Goal: Information Seeking & Learning: Learn about a topic

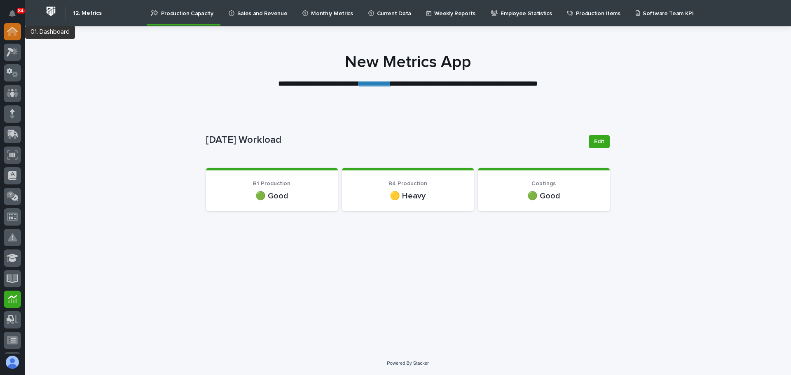
click at [12, 30] on icon at bounding box center [12, 32] width 8 height 8
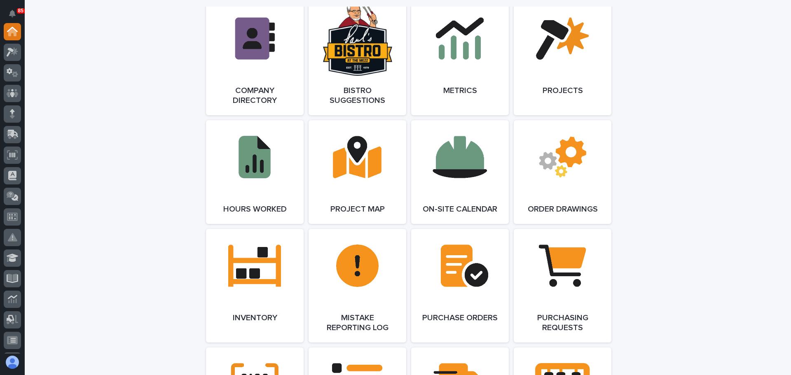
scroll to position [741, 0]
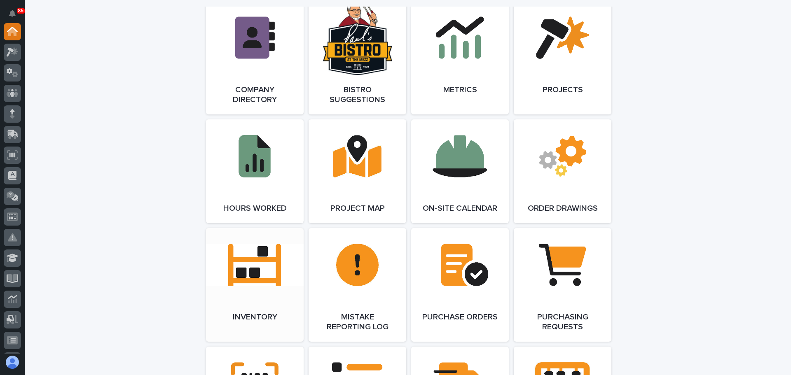
click at [255, 273] on link "Open Link" at bounding box center [255, 285] width 98 height 114
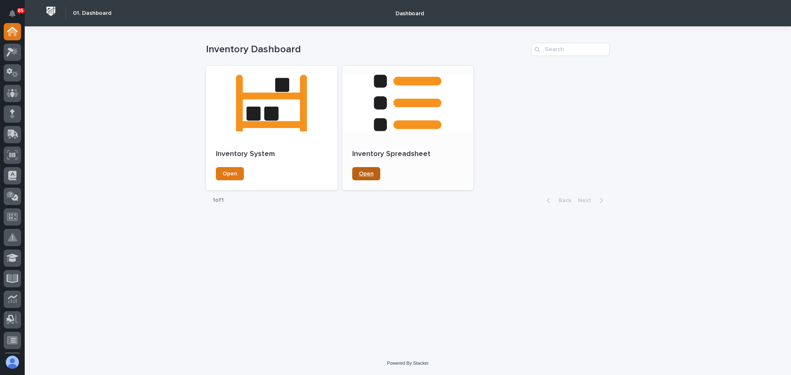
click at [357, 175] on link "Open" at bounding box center [366, 173] width 28 height 13
click at [237, 173] on link "Open" at bounding box center [230, 173] width 28 height 13
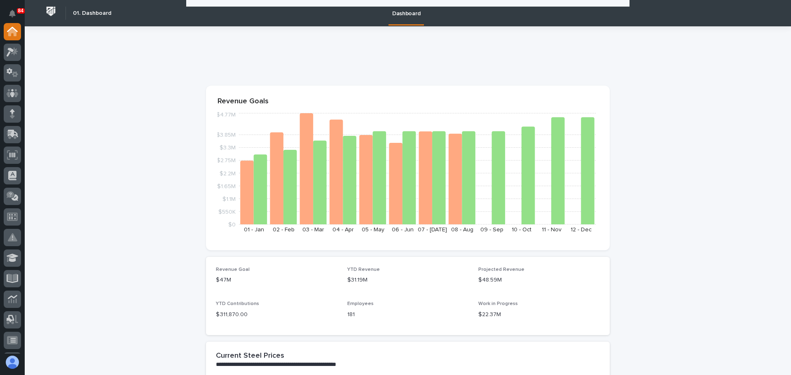
scroll to position [741, 0]
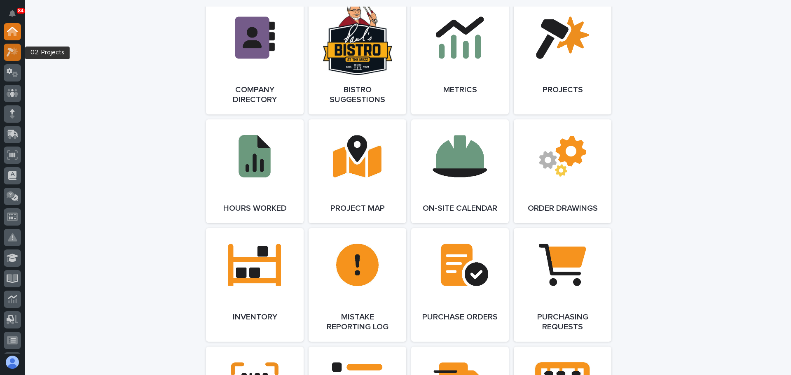
click at [9, 49] on icon at bounding box center [10, 52] width 7 height 9
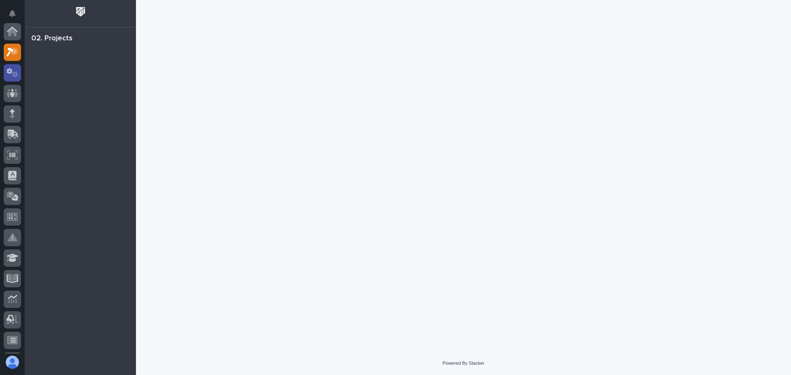
scroll to position [21, 0]
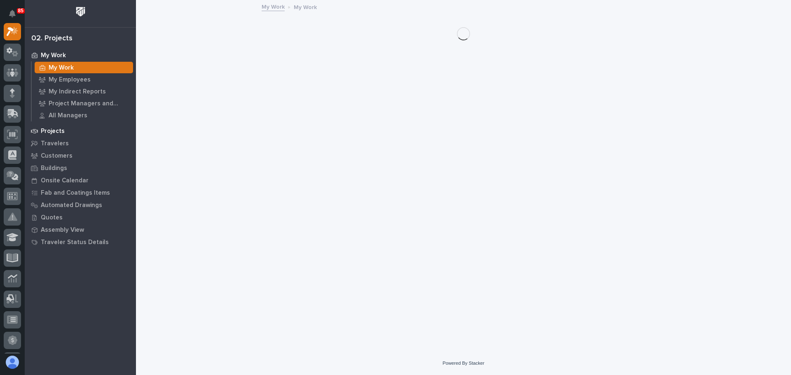
click at [57, 130] on p "Projects" at bounding box center [53, 131] width 24 height 7
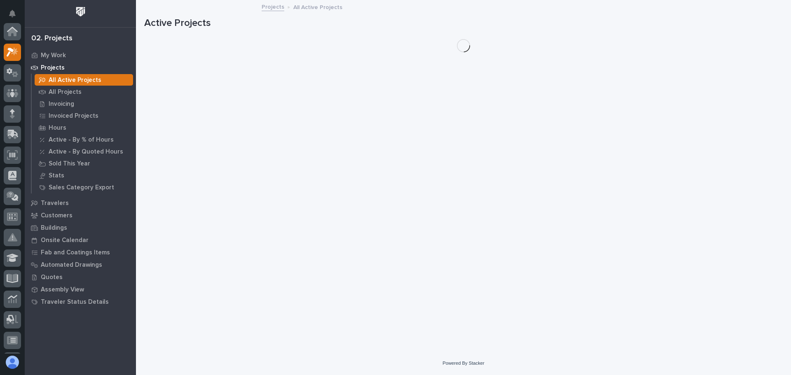
scroll to position [21, 0]
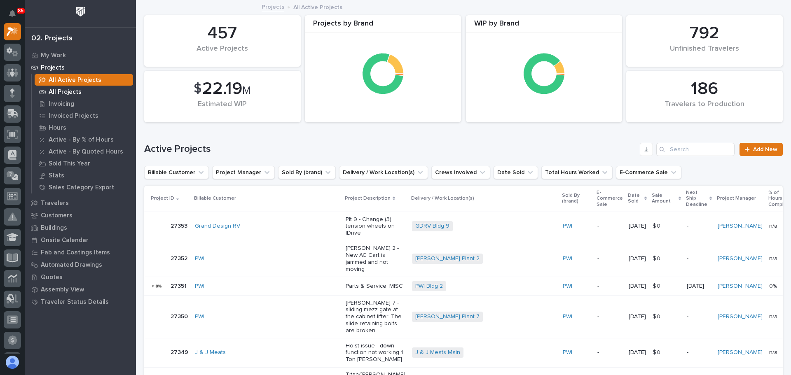
click at [73, 92] on p "All Projects" at bounding box center [65, 92] width 33 height 7
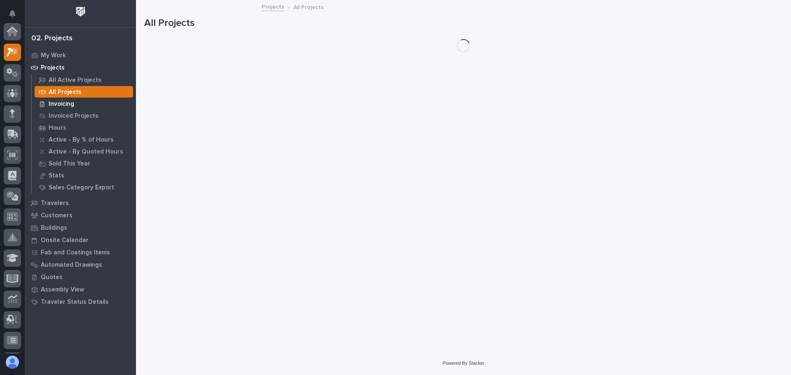
scroll to position [21, 0]
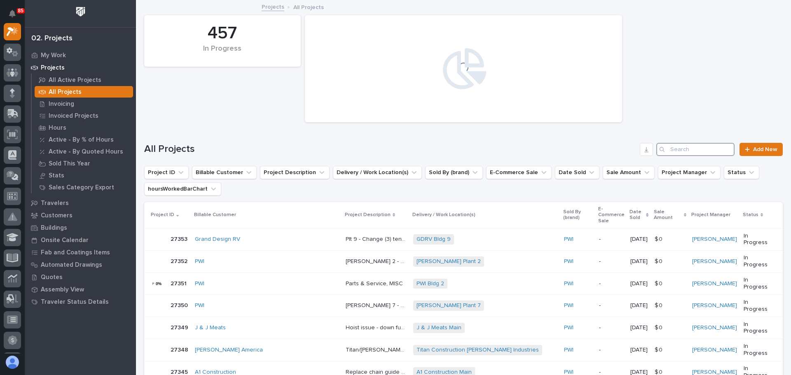
click at [711, 148] on input "Search" at bounding box center [695, 149] width 78 height 13
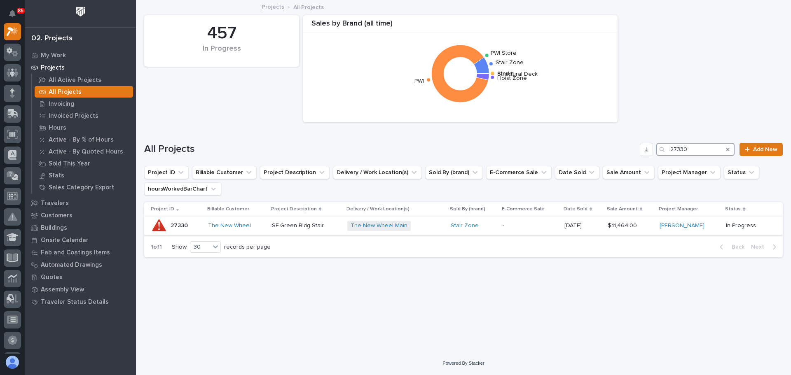
type input "27330"
click at [491, 225] on div "Stair Zone" at bounding box center [473, 225] width 45 height 7
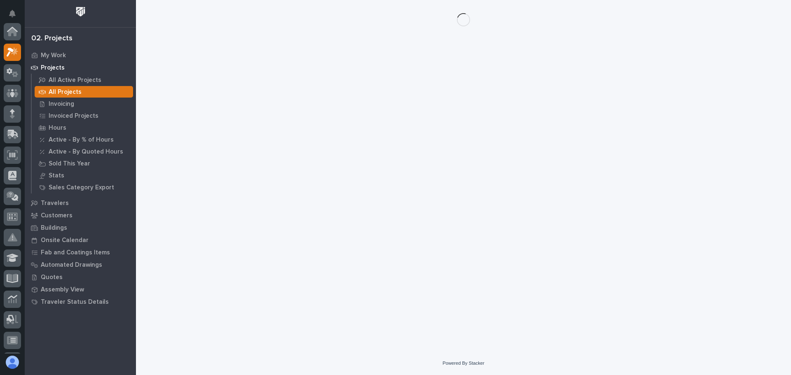
scroll to position [21, 0]
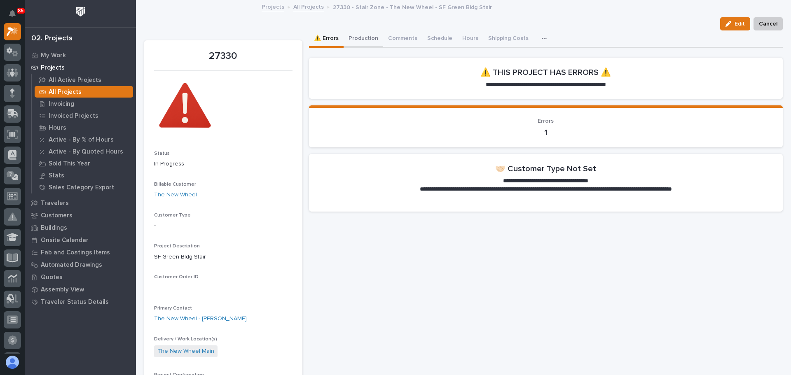
click at [361, 41] on button "Production" at bounding box center [364, 38] width 40 height 17
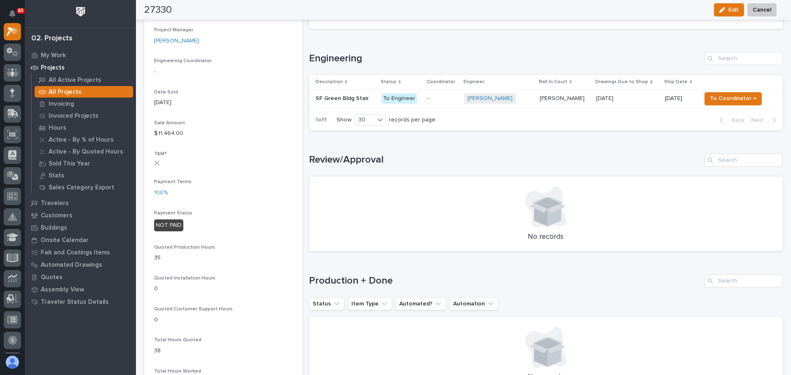
scroll to position [412, 0]
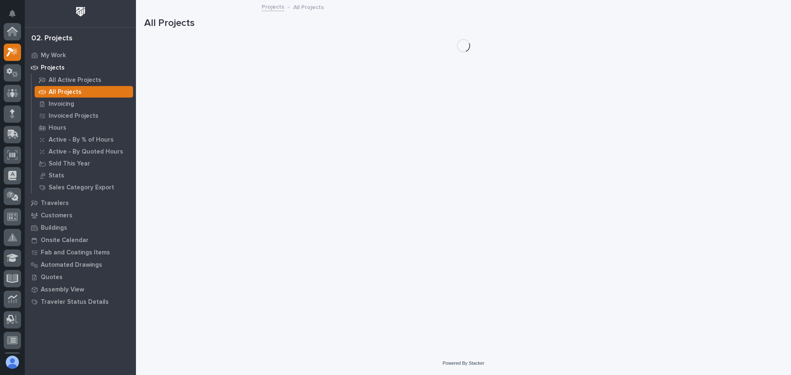
scroll to position [21, 0]
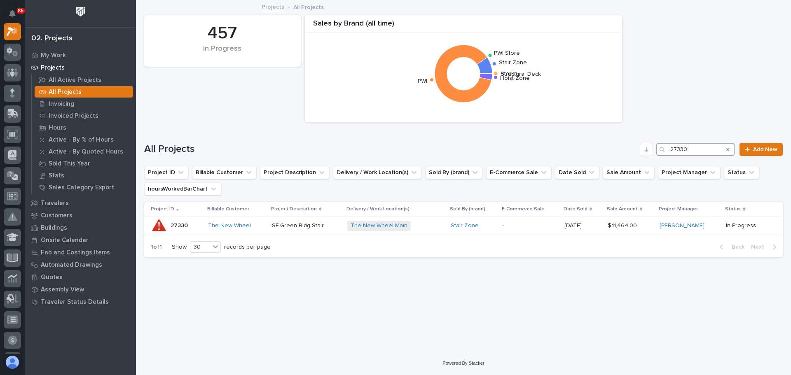
click at [704, 152] on input "27330" at bounding box center [695, 149] width 78 height 13
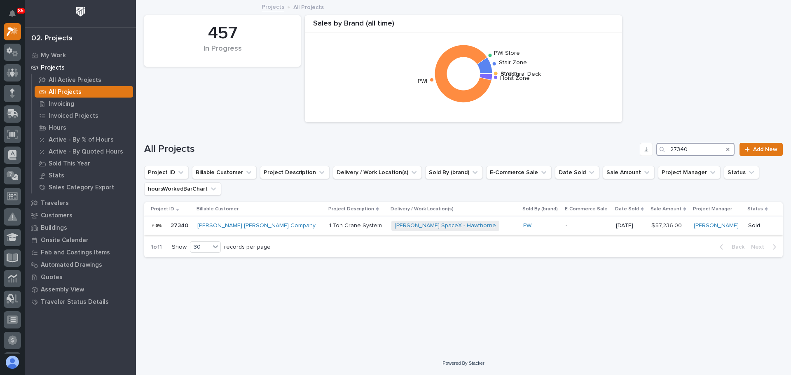
type input "27340"
click at [464, 228] on div "[PERSON_NAME] SpaceX - Hawthorne + 0" at bounding box center [453, 226] width 125 height 10
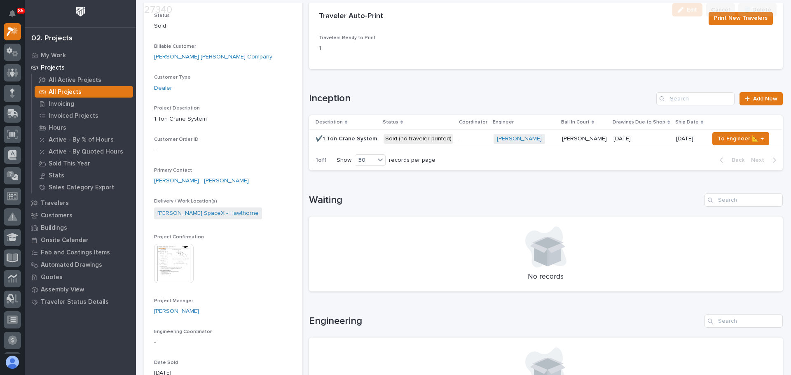
scroll to position [124, 0]
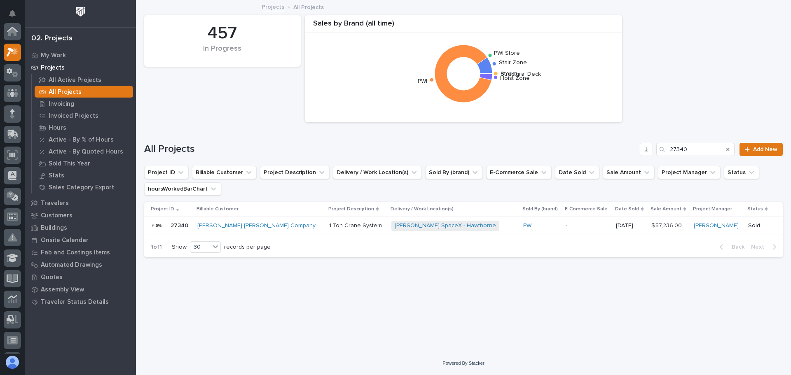
scroll to position [21, 0]
click at [700, 148] on input "27340" at bounding box center [695, 149] width 78 height 13
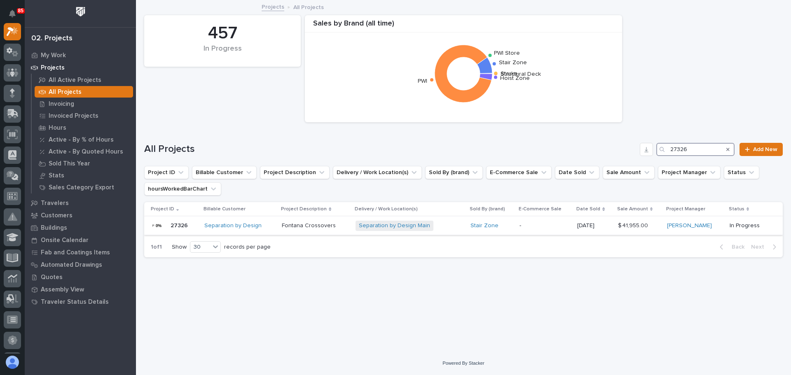
type input "27326"
click at [345, 227] on p at bounding box center [315, 225] width 67 height 7
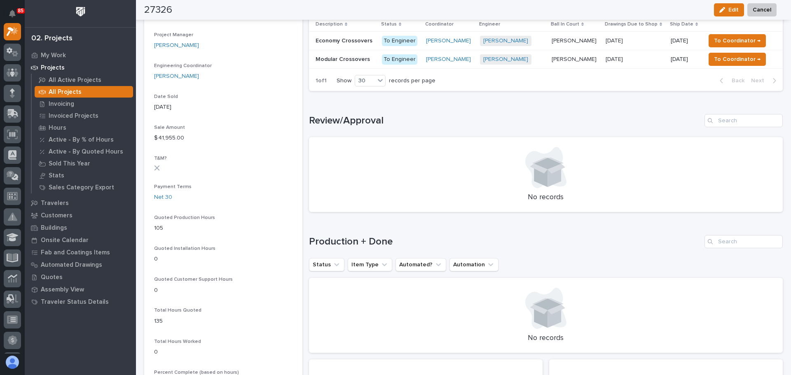
scroll to position [330, 0]
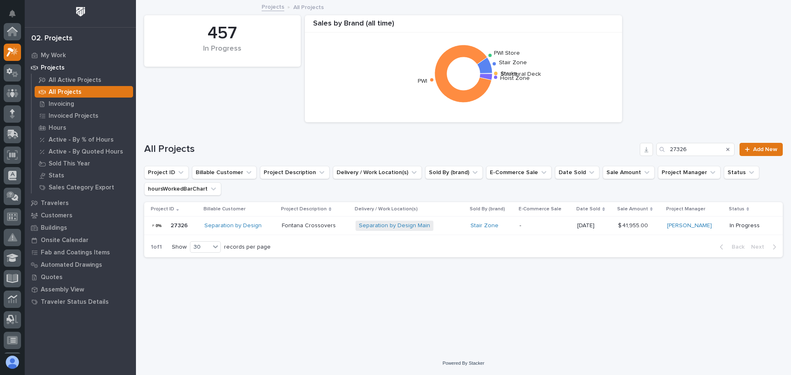
scroll to position [21, 0]
click at [720, 151] on input "27326" at bounding box center [695, 149] width 78 height 13
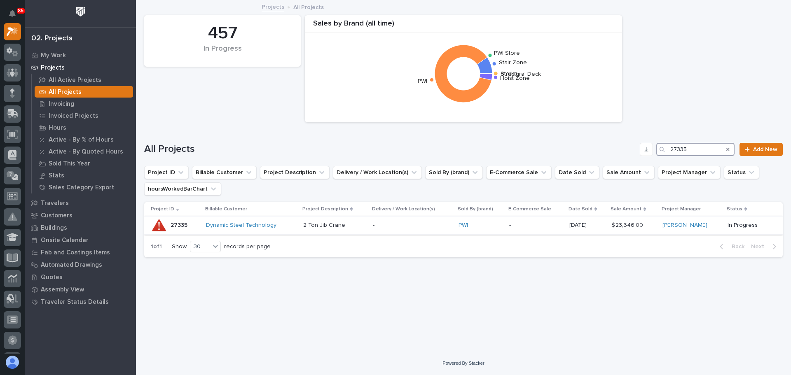
type input "27335"
click at [527, 226] on p "-" at bounding box center [536, 225] width 54 height 7
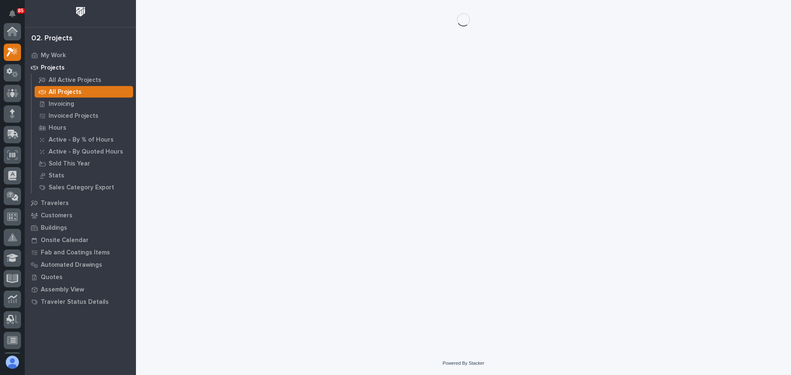
scroll to position [21, 0]
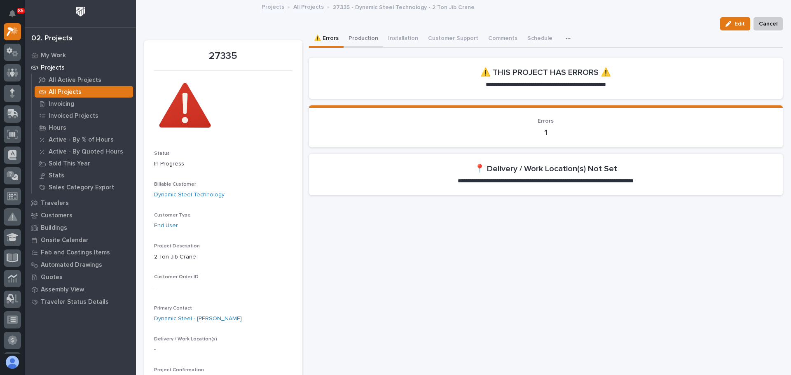
click at [372, 40] on button "Production" at bounding box center [364, 38] width 40 height 17
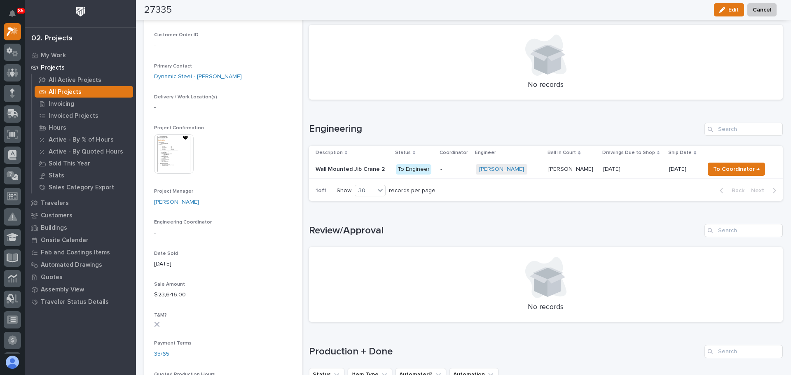
scroll to position [247, 0]
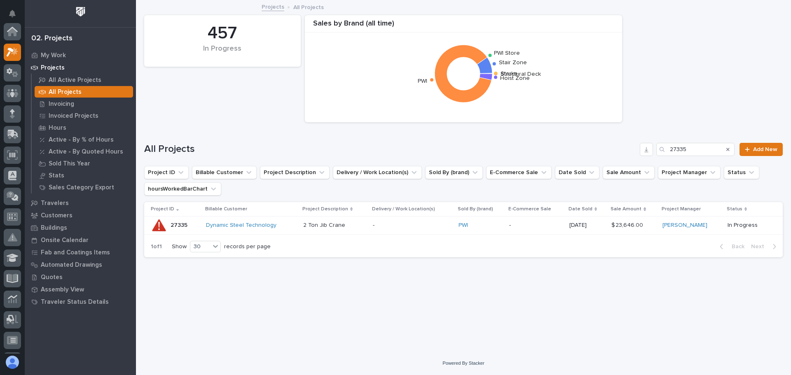
scroll to position [21, 0]
click at [690, 149] on input "27335" at bounding box center [695, 149] width 78 height 13
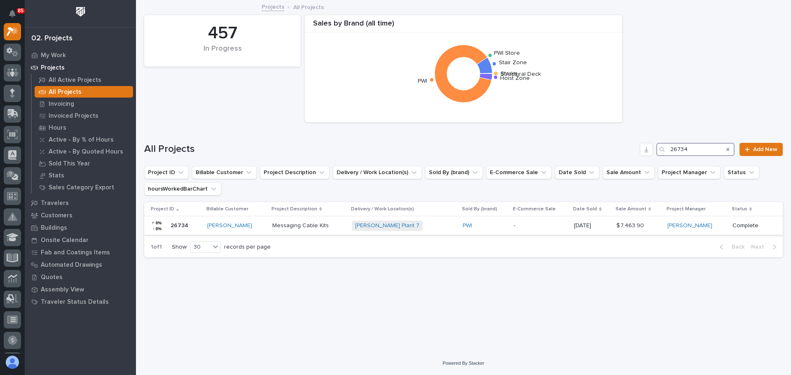
type input "26734"
click at [429, 228] on div "[PERSON_NAME] Plant 7 + 0" at bounding box center [404, 226] width 104 height 10
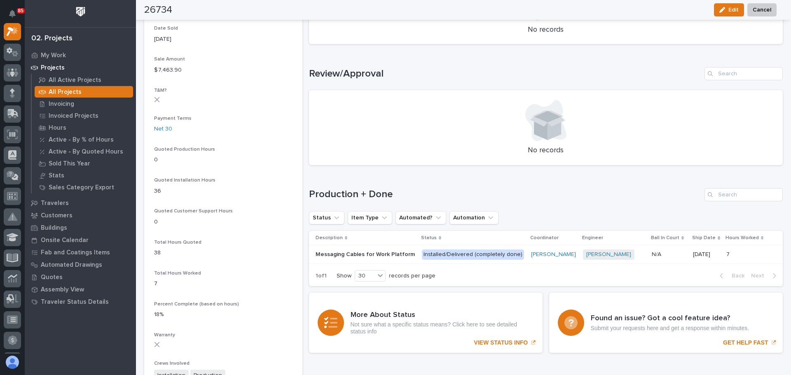
scroll to position [494, 0]
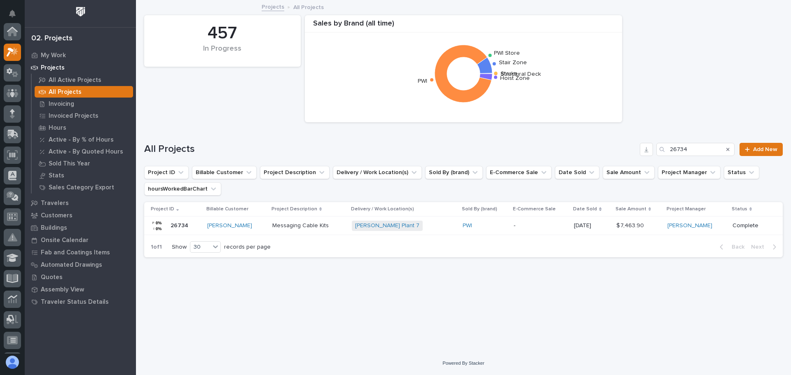
scroll to position [21, 0]
click at [707, 145] on input "26734" at bounding box center [695, 149] width 78 height 13
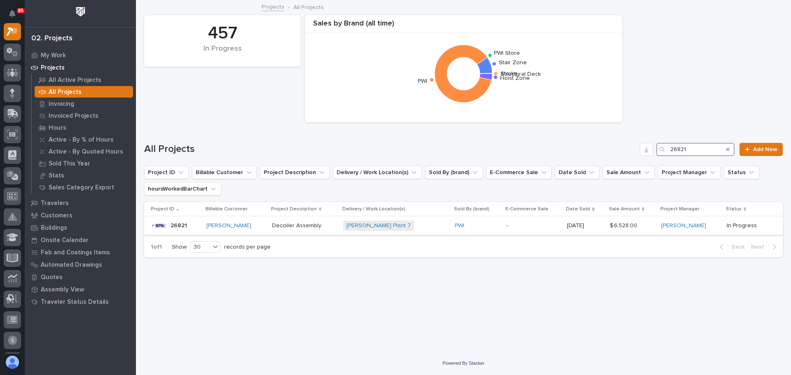
type input "26821"
click at [407, 222] on div "[PERSON_NAME] Plant 7 + 0" at bounding box center [395, 226] width 105 height 10
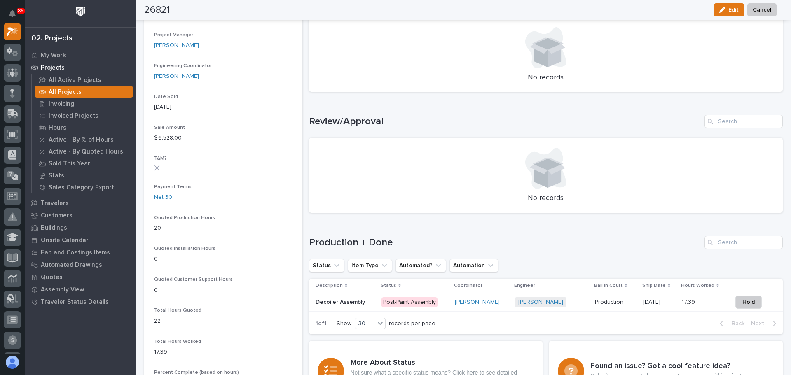
scroll to position [412, 0]
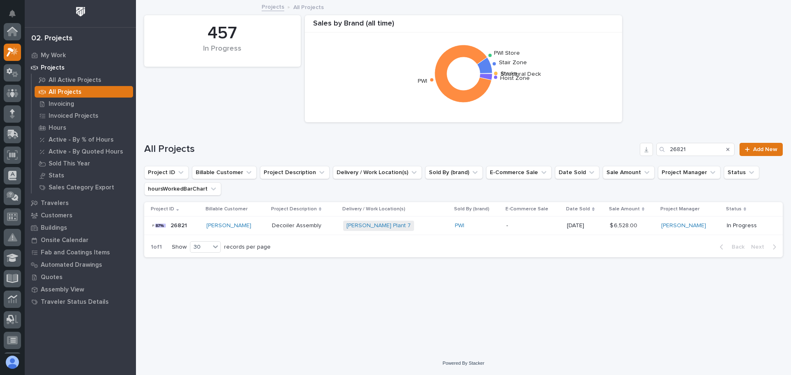
scroll to position [21, 0]
click at [701, 148] on input "26821" at bounding box center [695, 149] width 78 height 13
click at [532, 225] on p "-" at bounding box center [533, 225] width 54 height 7
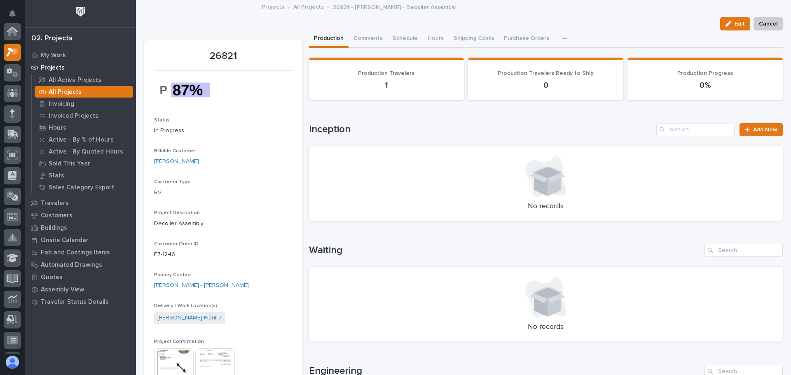
scroll to position [21, 0]
click at [562, 39] on icon "button" at bounding box center [564, 38] width 5 height 1
click at [562, 40] on icon "button" at bounding box center [564, 39] width 5 height 6
click at [429, 39] on button "Hours" at bounding box center [436, 38] width 26 height 17
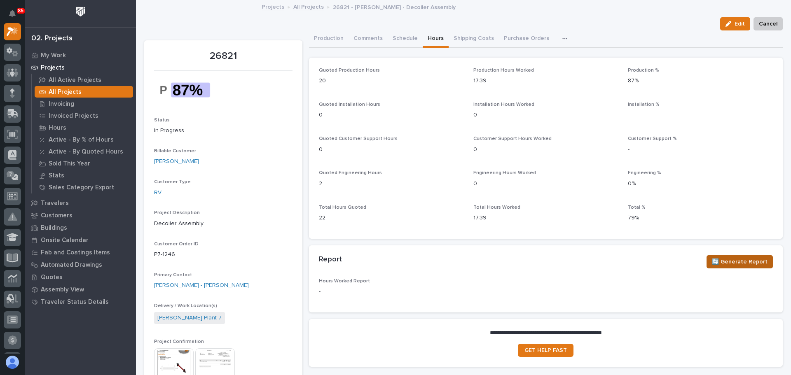
click at [741, 260] on span "🔄 Generate Report" at bounding box center [740, 262] width 56 height 10
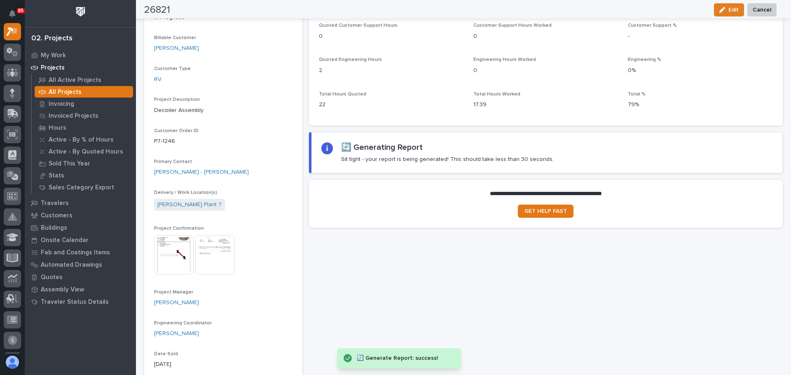
scroll to position [124, 0]
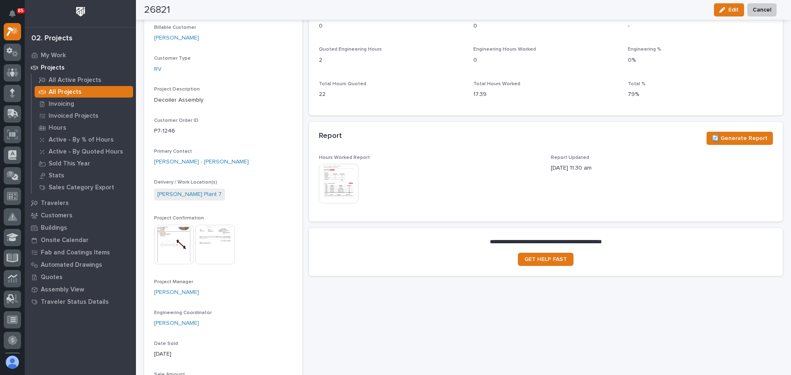
click at [332, 188] on img at bounding box center [339, 184] width 40 height 40
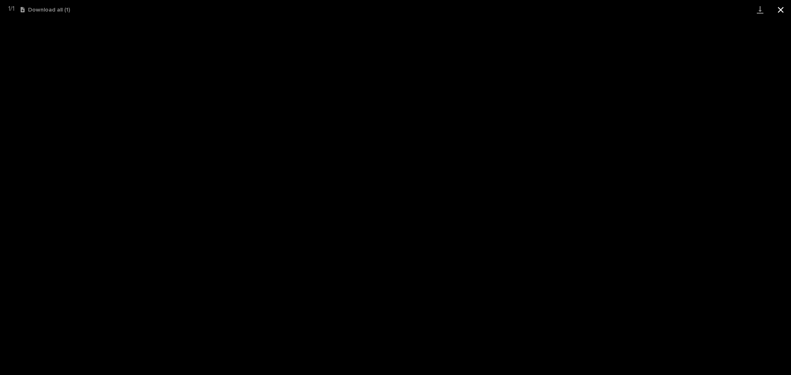
click at [779, 9] on button "Close gallery" at bounding box center [780, 9] width 21 height 19
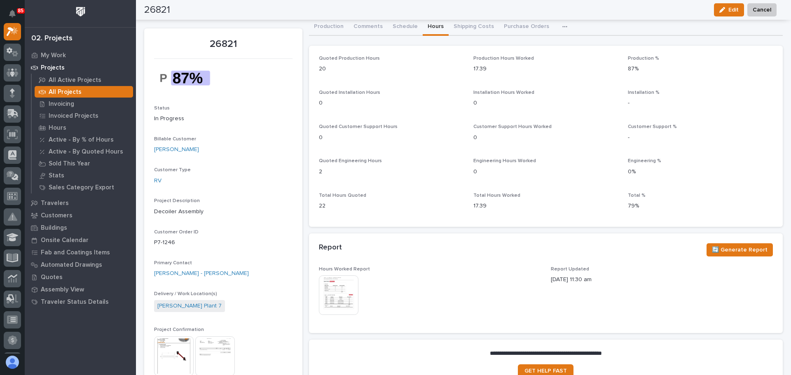
scroll to position [0, 0]
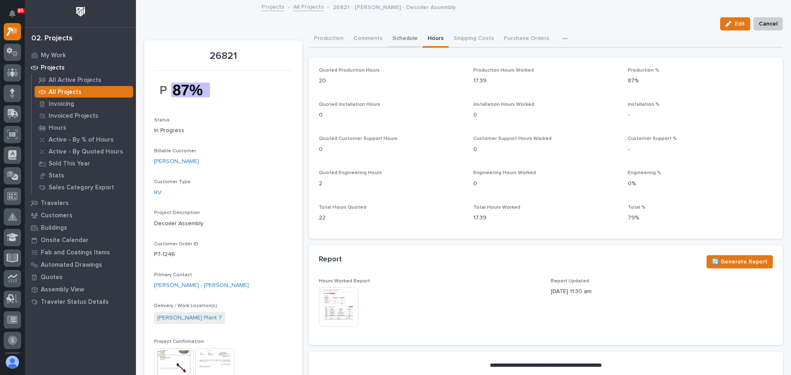
click at [395, 39] on button "Schedule" at bounding box center [405, 38] width 35 height 17
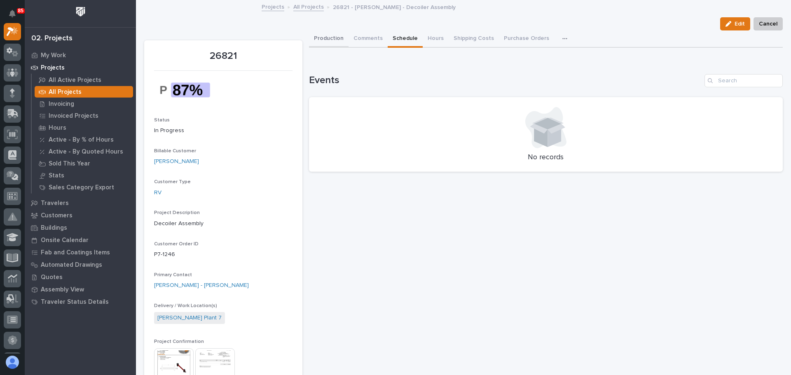
click at [337, 38] on button "Production" at bounding box center [329, 38] width 40 height 17
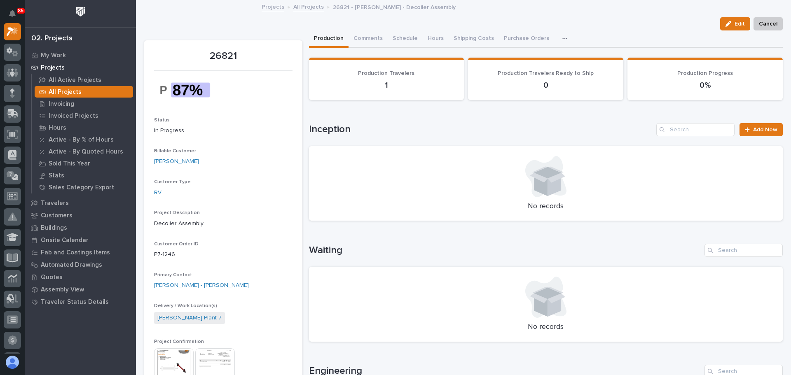
click at [562, 39] on icon "button" at bounding box center [564, 38] width 5 height 1
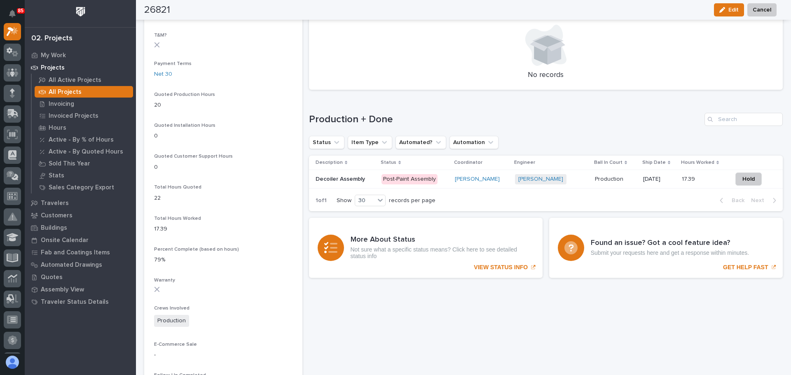
scroll to position [494, 0]
click at [568, 181] on div "[PERSON_NAME] + 0" at bounding box center [551, 179] width 73 height 10
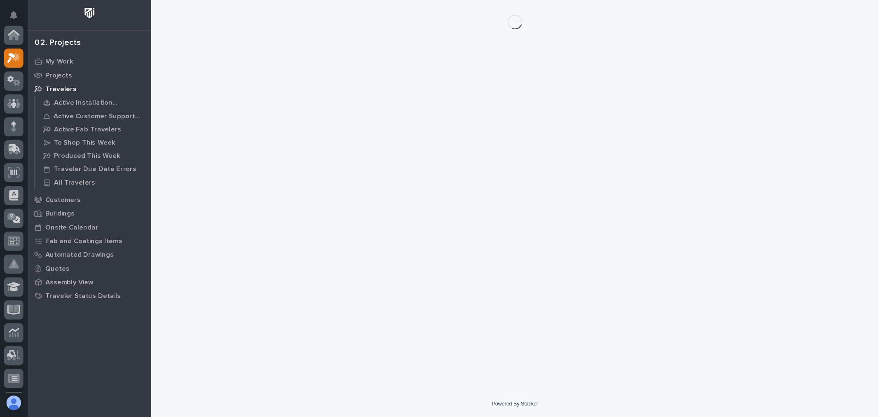
scroll to position [21, 0]
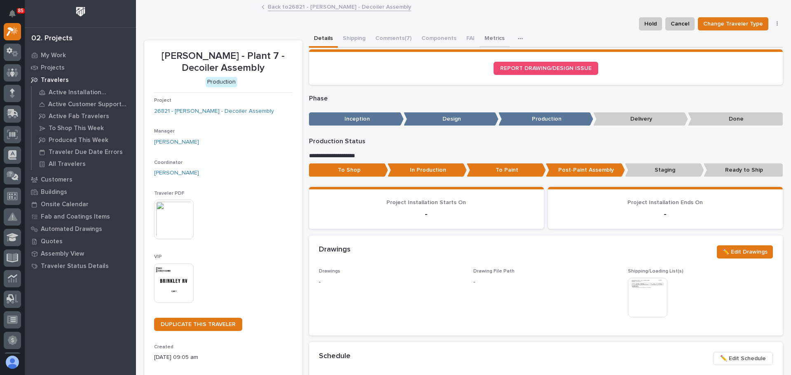
click at [480, 37] on button "Metrics" at bounding box center [494, 38] width 30 height 17
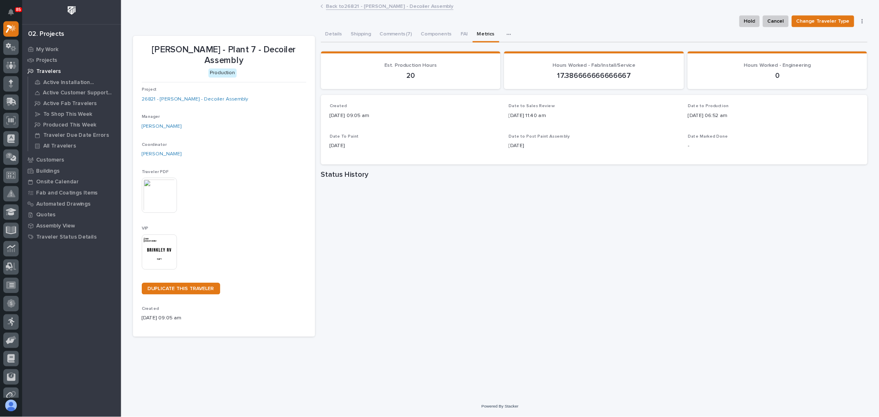
scroll to position [20, 0]
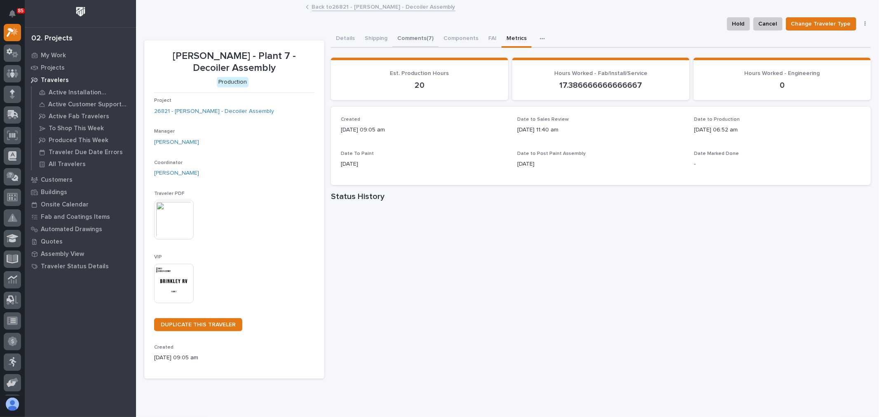
click at [402, 36] on button "Comments (7)" at bounding box center [415, 38] width 46 height 17
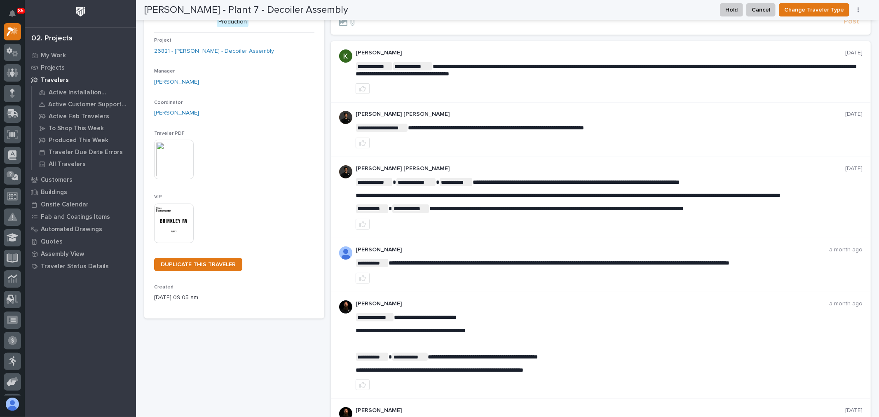
scroll to position [46, 0]
